Goal: Information Seeking & Learning: Learn about a topic

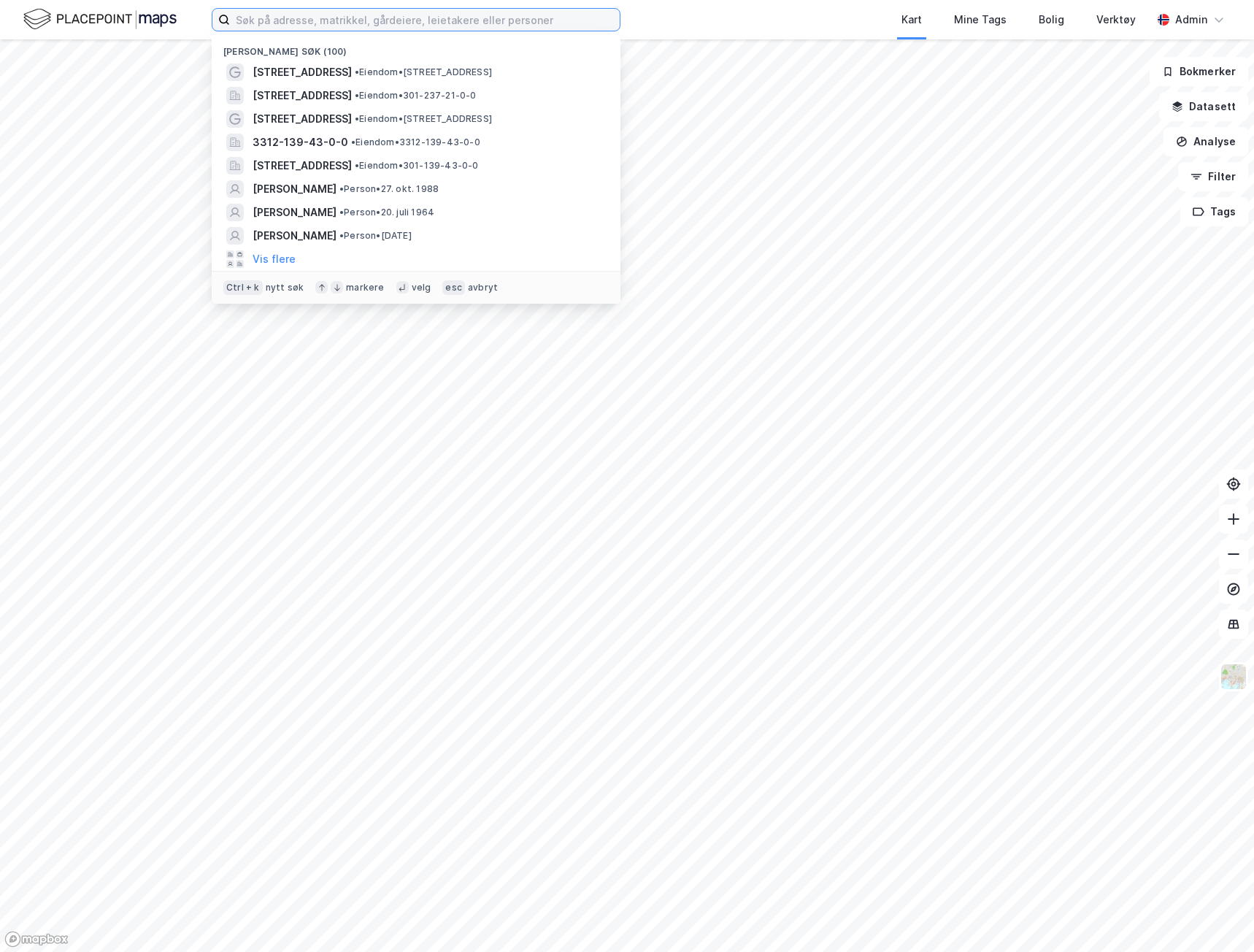
click at [351, 11] on input at bounding box center [424, 19] width 390 height 22
paste input "[STREET_ADDRESS]"
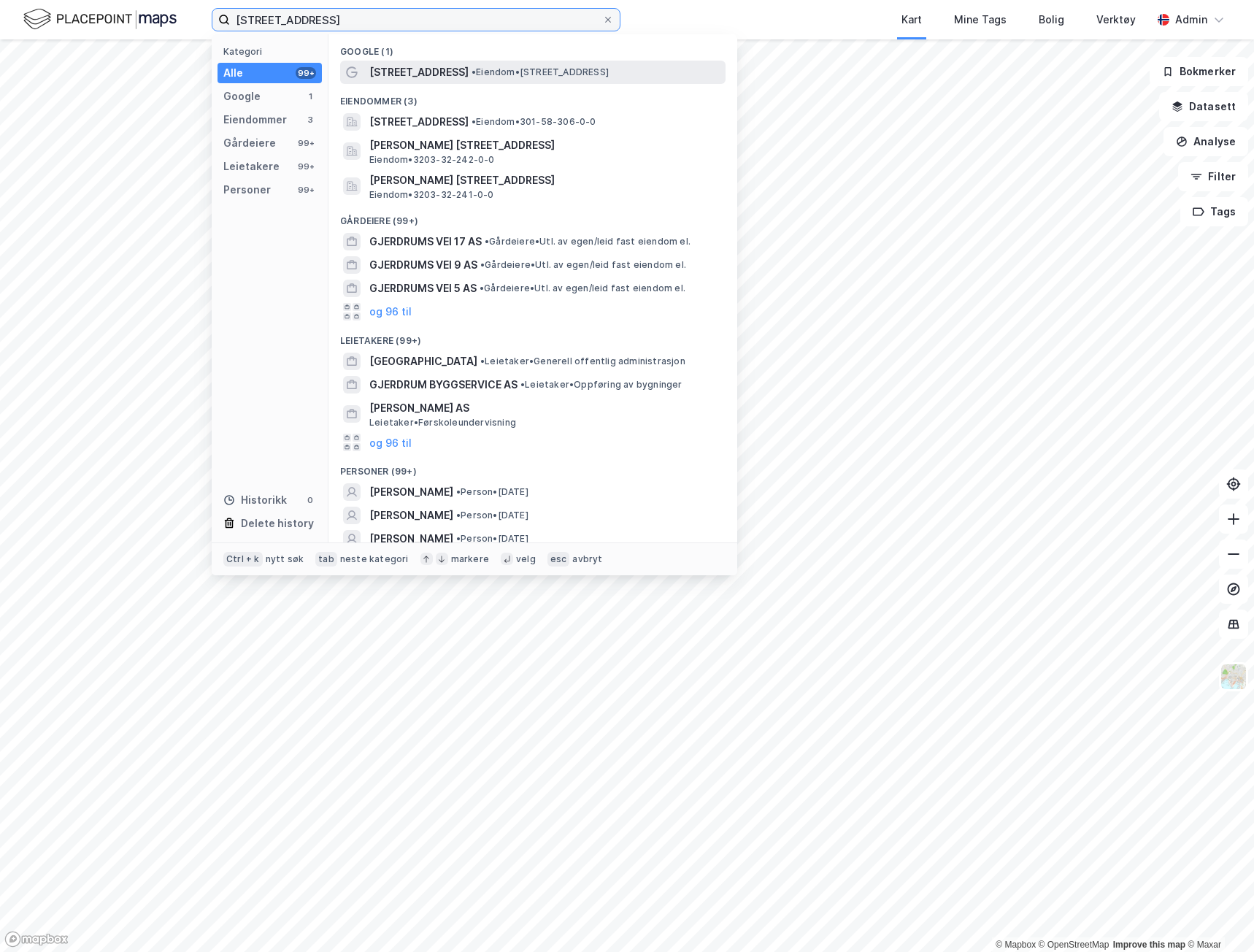
type input "[STREET_ADDRESS]"
click at [399, 67] on span "[STREET_ADDRESS]" at bounding box center [419, 72] width 99 height 18
